Goal: Browse casually: Explore the website without a specific task or goal

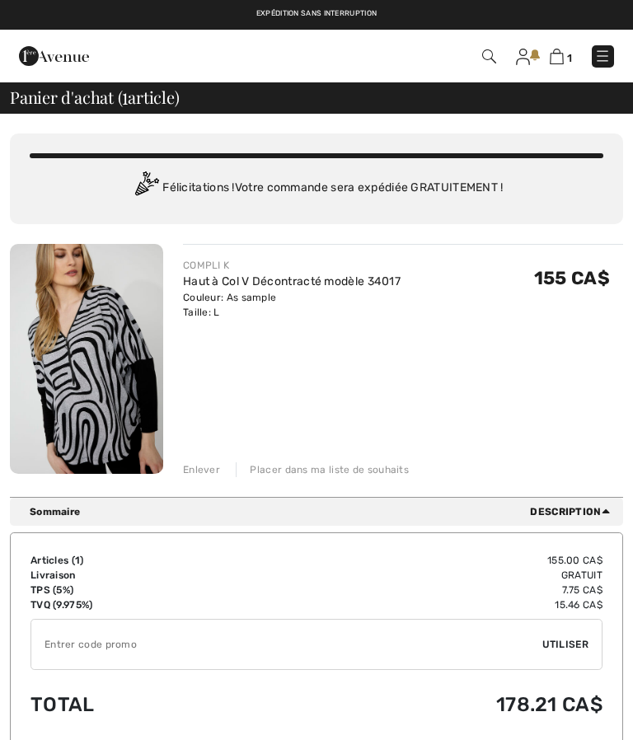
click at [199, 466] on div "Enlever" at bounding box center [201, 469] width 37 height 15
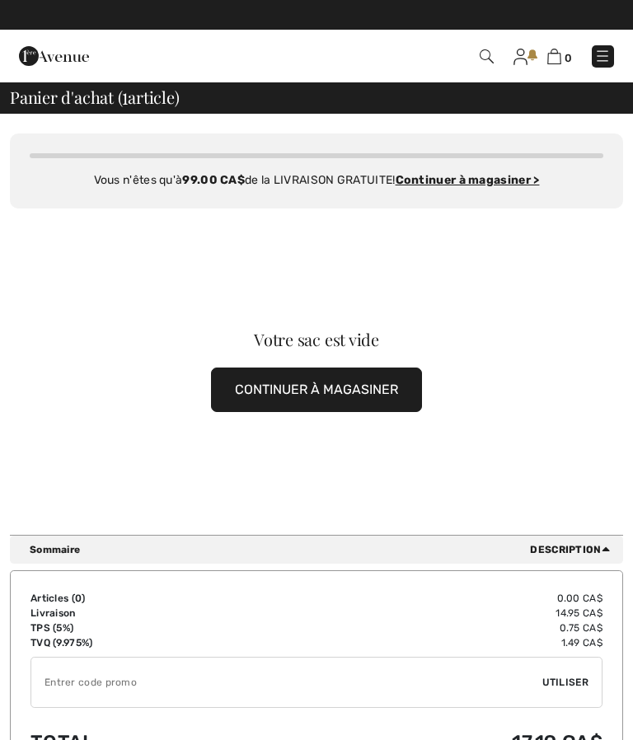
click at [600, 51] on img at bounding box center [602, 56] width 16 height 16
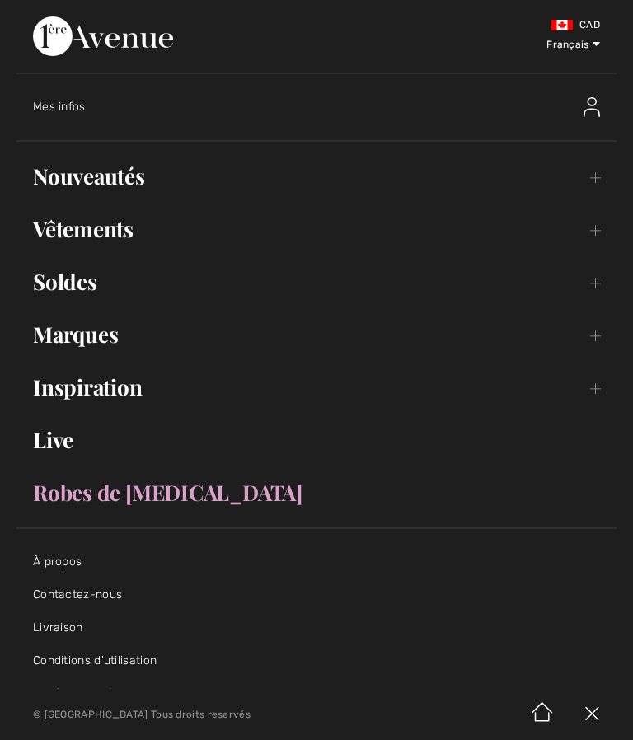
click at [596, 175] on link "Nouveautés Toggle submenu" at bounding box center [316, 176] width 600 height 36
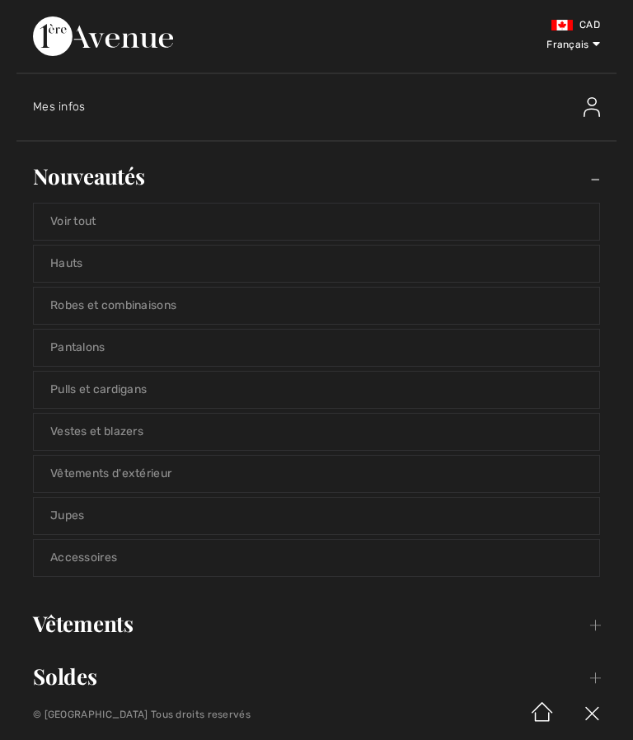
click at [82, 215] on link "Voir tout" at bounding box center [316, 222] width 565 height 36
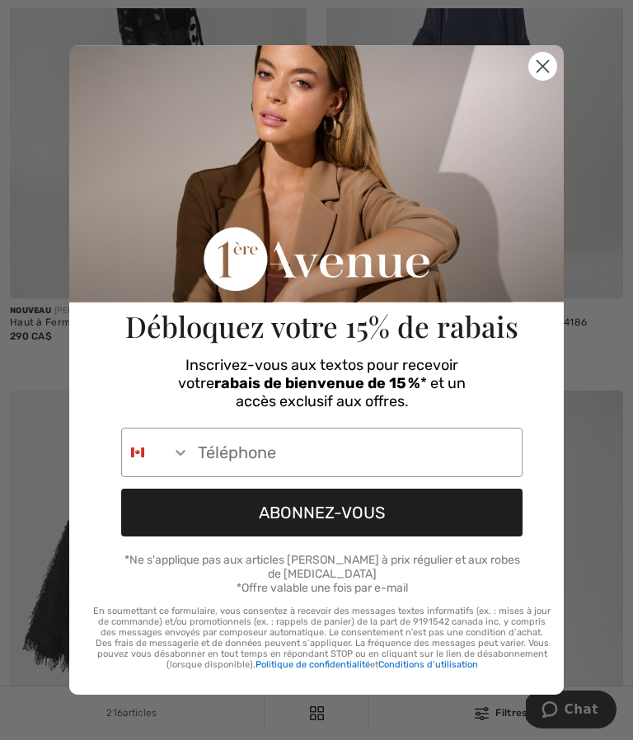
click at [539, 80] on circle "Close dialog" at bounding box center [542, 66] width 27 height 27
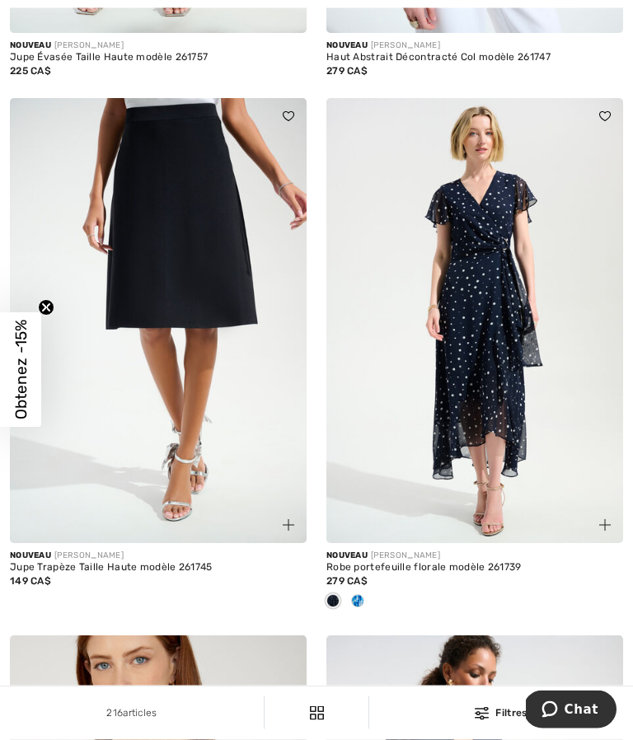
scroll to position [1751, 0]
click at [358, 607] on span at bounding box center [357, 600] width 13 height 13
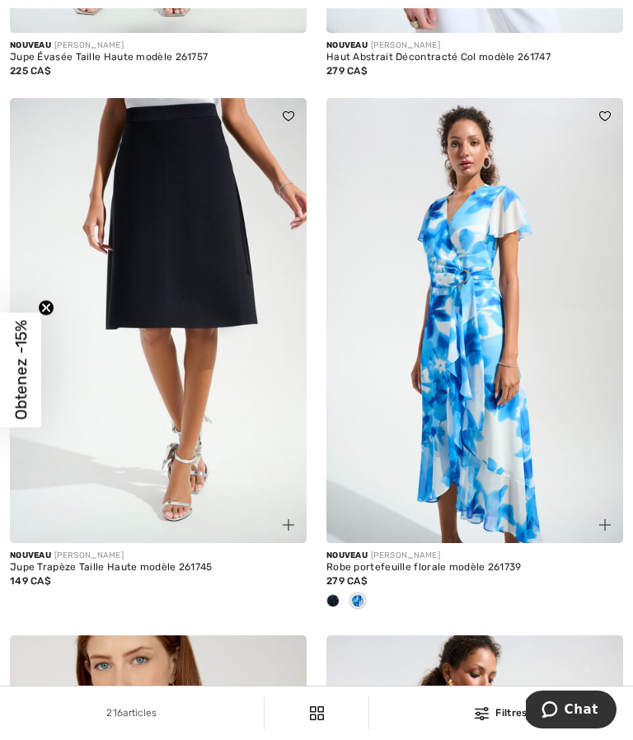
click at [331, 607] on span at bounding box center [332, 600] width 13 height 13
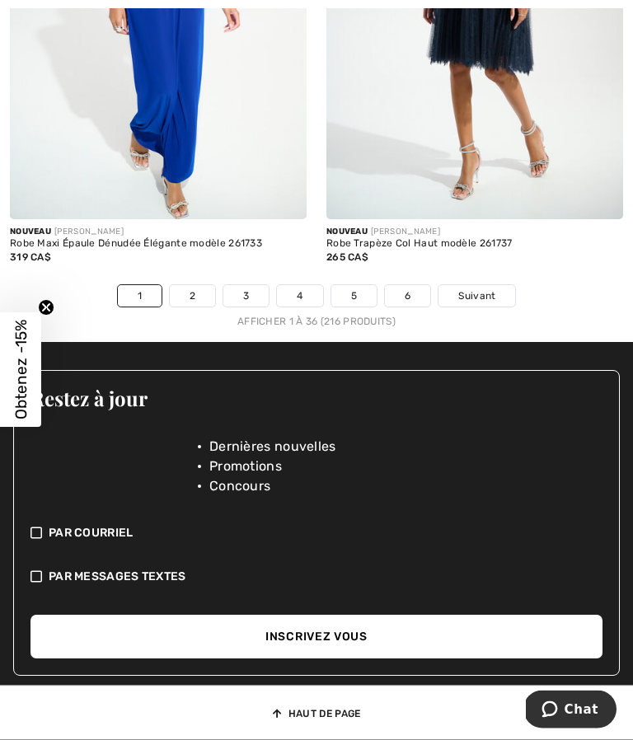
scroll to position [9631, 0]
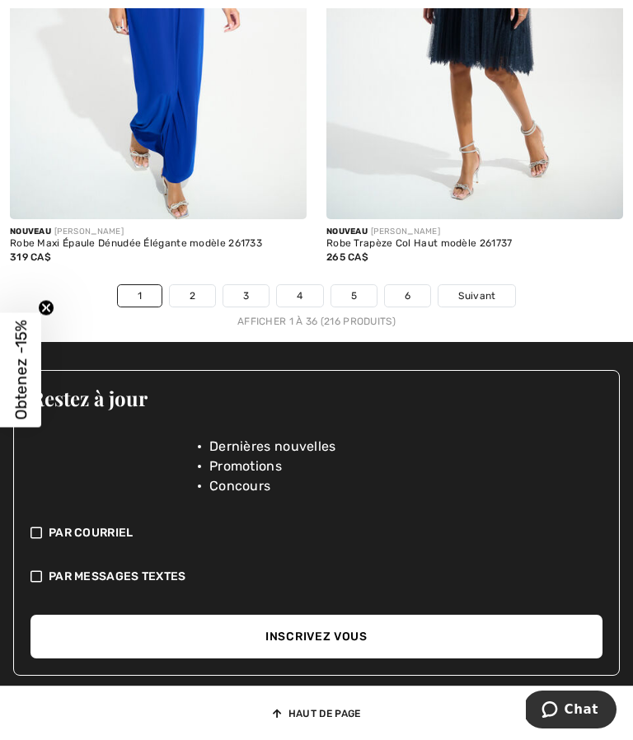
click at [198, 307] on link "2" at bounding box center [192, 295] width 45 height 21
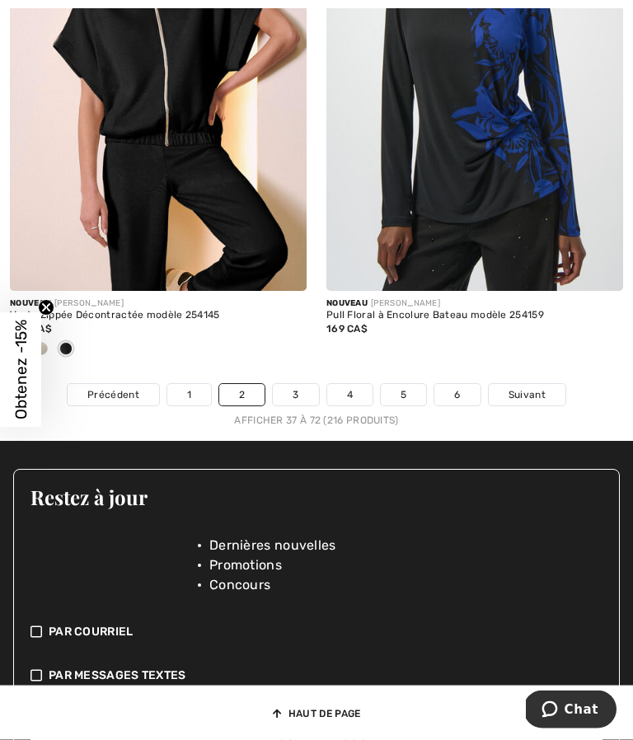
scroll to position [9587, 0]
click at [289, 405] on link "3" at bounding box center [295, 394] width 45 height 21
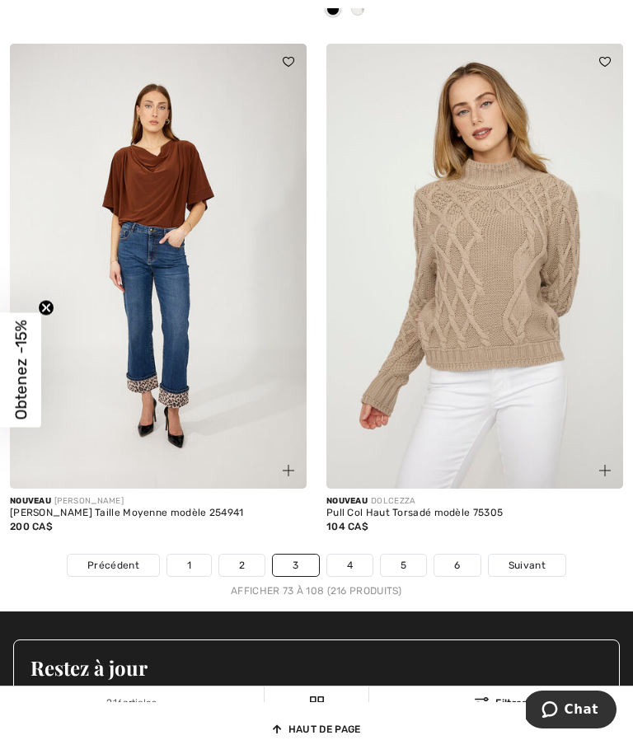
scroll to position [9380, 0]
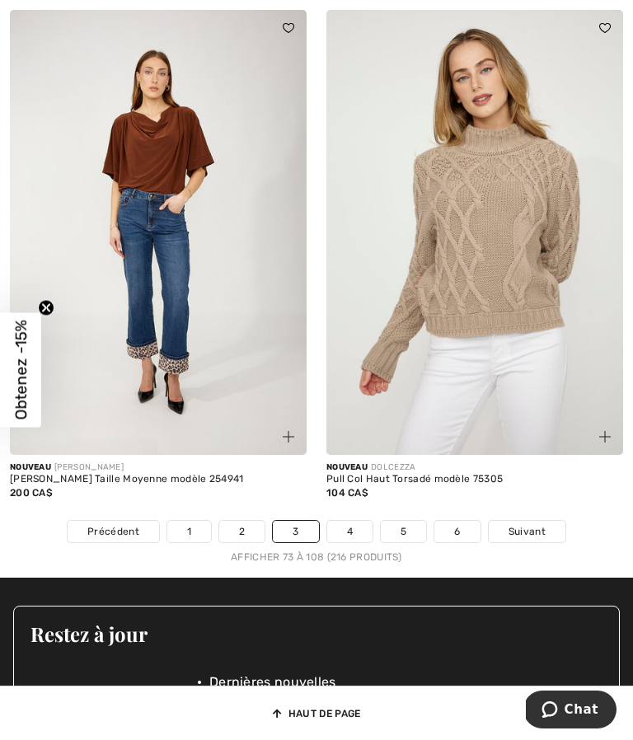
click at [345, 542] on link "4" at bounding box center [349, 531] width 45 height 21
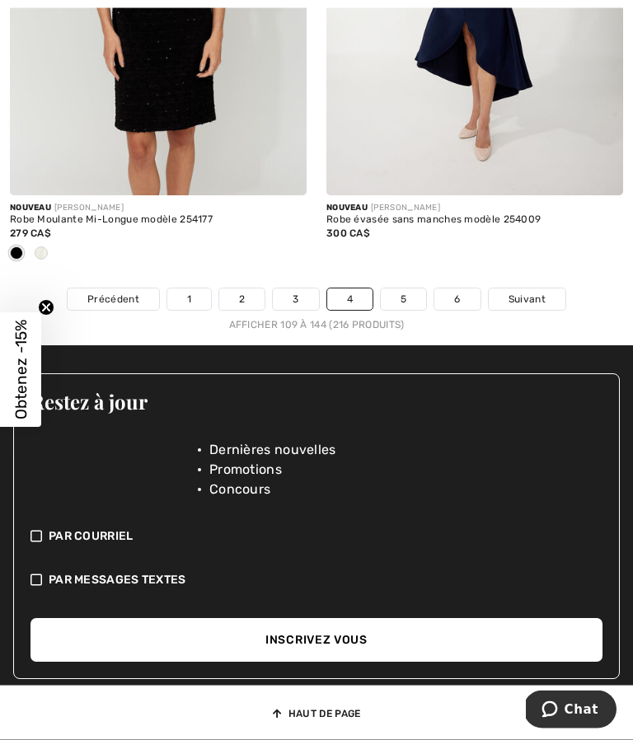
scroll to position [9673, 0]
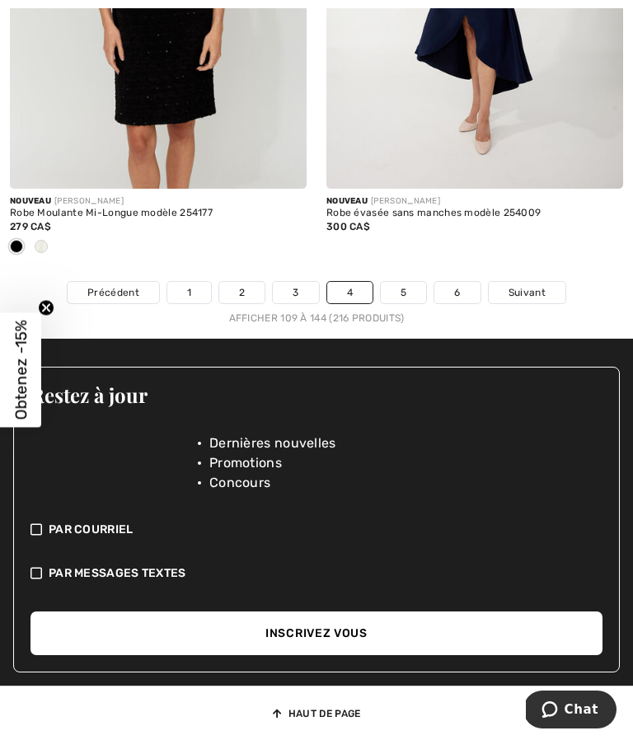
click at [401, 303] on link "5" at bounding box center [403, 292] width 45 height 21
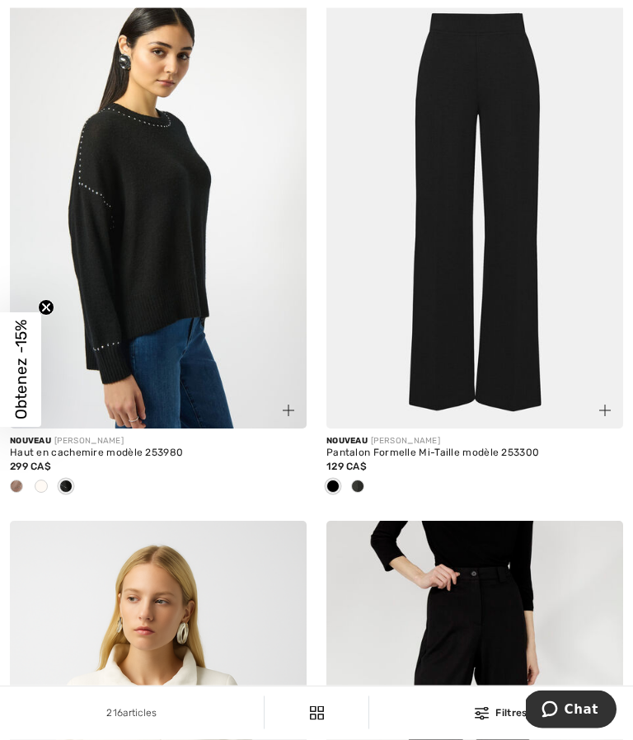
scroll to position [5098, 0]
click at [44, 493] on span at bounding box center [41, 486] width 13 height 13
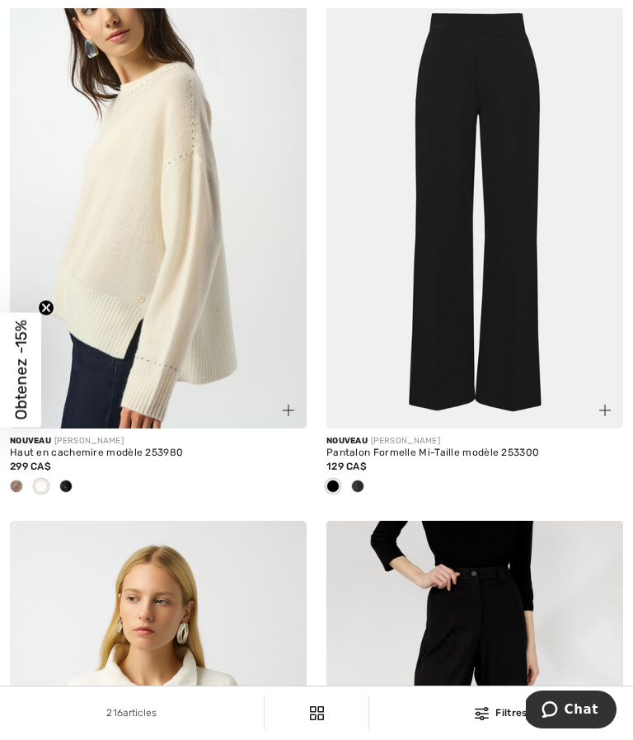
click at [12, 493] on span at bounding box center [16, 486] width 13 height 13
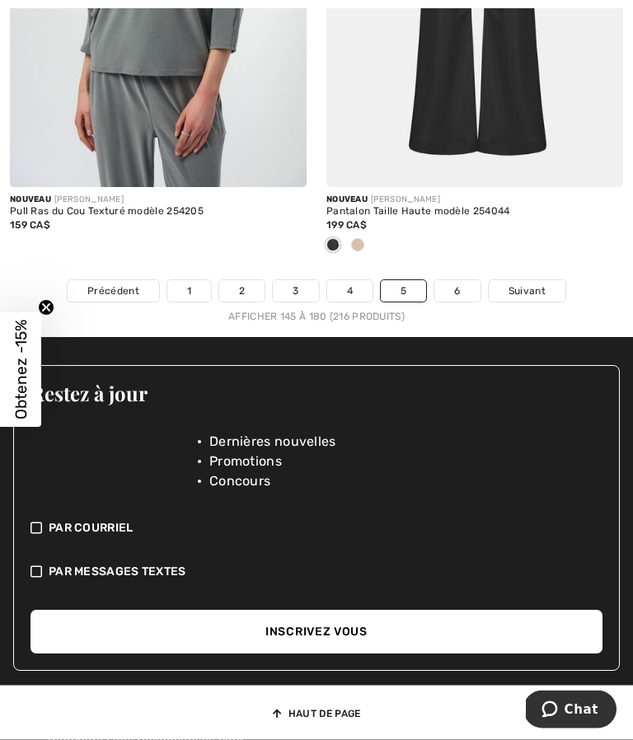
scroll to position [9702, 0]
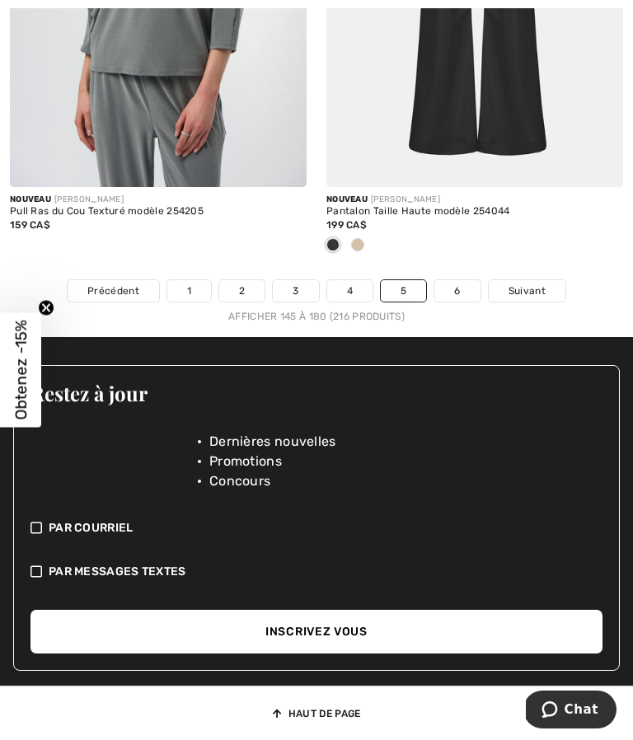
click at [461, 302] on link "6" at bounding box center [456, 290] width 45 height 21
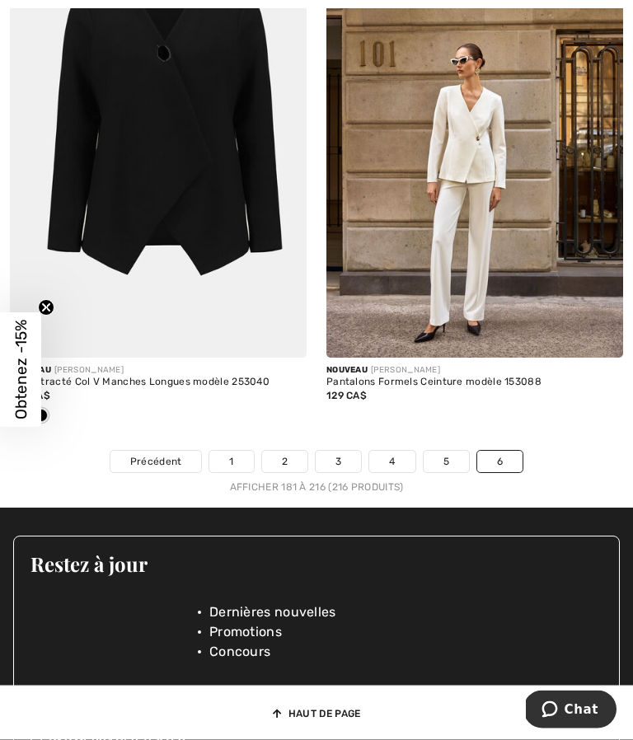
scroll to position [9570, 0]
